Goal: Task Accomplishment & Management: Manage account settings

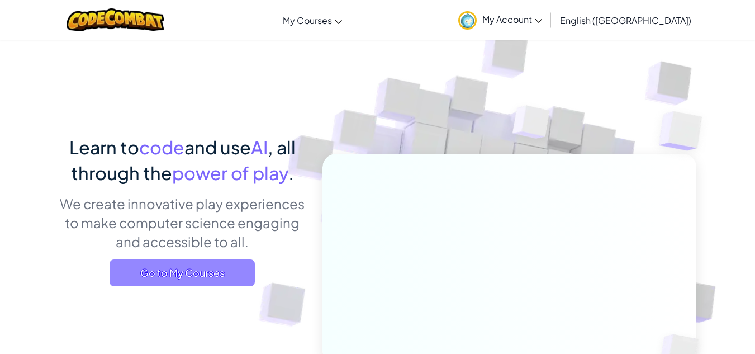
click at [207, 274] on span "Go to My Courses" at bounding box center [182, 272] width 145 height 27
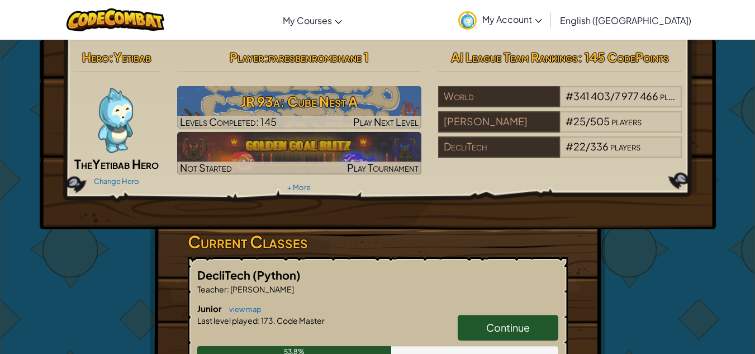
click at [542, 24] on span "My Account" at bounding box center [512, 19] width 60 height 12
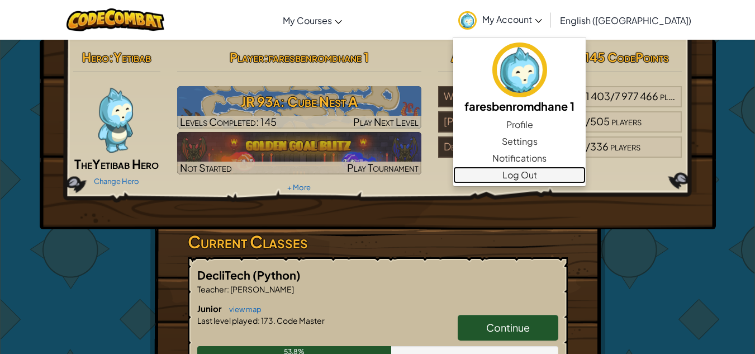
click at [569, 181] on link "Log Out" at bounding box center [519, 174] width 132 height 17
